Goal: Information Seeking & Learning: Find specific fact

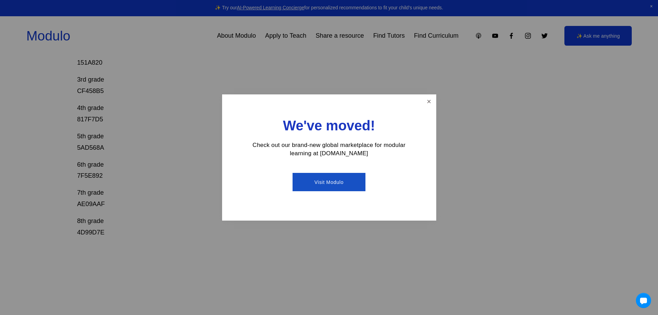
scroll to position [207, 0]
click at [423, 105] on link "Close" at bounding box center [429, 101] width 12 height 12
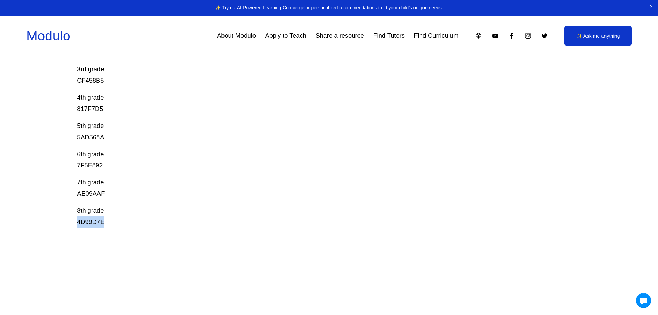
drag, startPoint x: 77, startPoint y: 220, endPoint x: 119, endPoint y: 224, distance: 41.6
click at [119, 224] on p "8th grade 4D99D7E" at bounding box center [303, 216] width 453 height 23
copy p "4D99D7E"
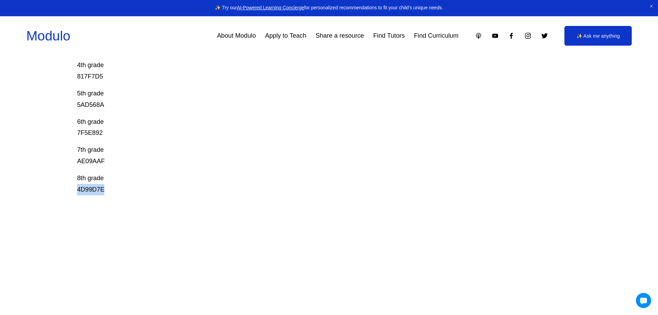
scroll to position [180, 0]
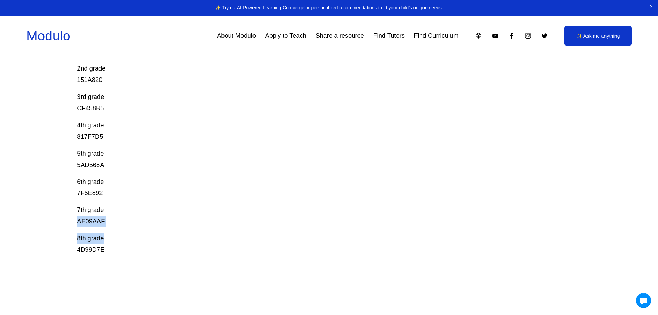
drag, startPoint x: 91, startPoint y: 222, endPoint x: 146, endPoint y: 228, distance: 55.6
click at [146, 228] on div "Prodigy Game Codes Prodigy is our go-to mastery- based tool to give kids lots o…" at bounding box center [303, 87] width 453 height 335
click at [150, 222] on p "7th grade AE09AAF" at bounding box center [303, 215] width 453 height 23
drag, startPoint x: 68, startPoint y: 218, endPoint x: 136, endPoint y: 225, distance: 68.4
click at [136, 225] on div "Prodigy Game Codes Prodigy is our go-to mastery- based tool to give kids lots o…" at bounding box center [329, 187] width 658 height 534
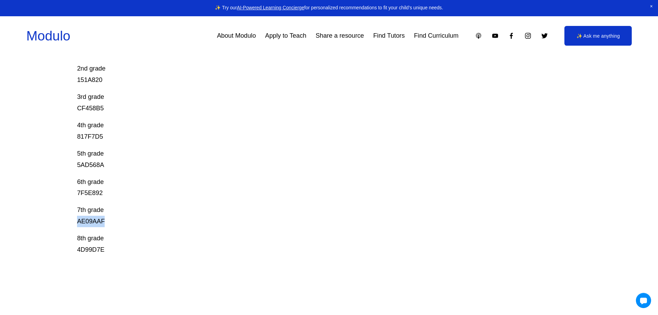
copy p "AE09AAF"
